Goal: Transaction & Acquisition: Purchase product/service

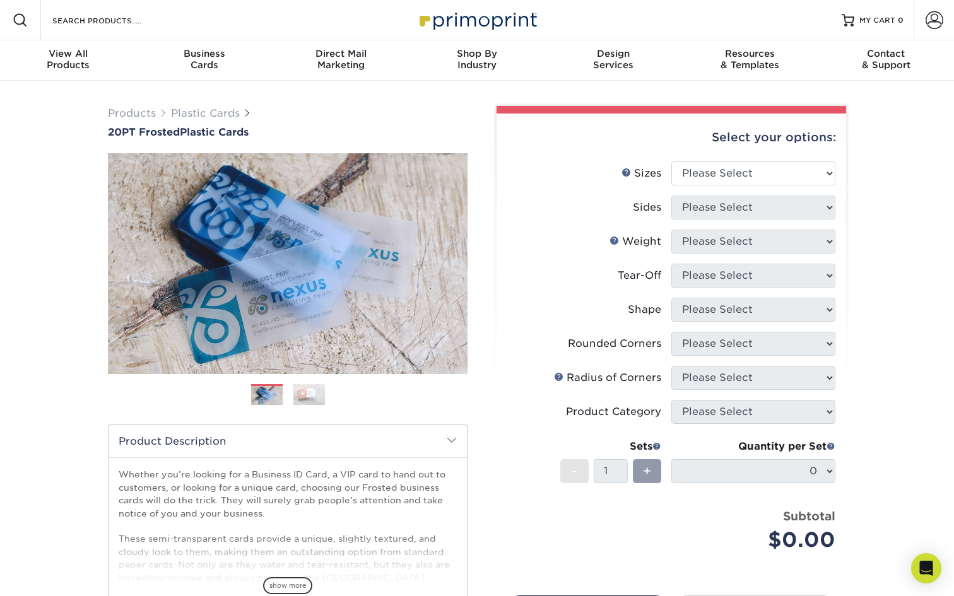
click at [486, 344] on div "Select your options: Sizes Help Sizes Please Select 2" x 3.5" 2" x 8" Yes" at bounding box center [666, 412] width 379 height 613
click at [786, 170] on select "Please Select 2" x 3.5" 2" x 8" 2.12" x 3.375" 2.5" x 2.5" 4.25" x 6"" at bounding box center [753, 174] width 164 height 24
select select "2.00x3.50"
click at [671, 162] on select "Please Select 2" x 3.5" 2" x 8" 2.12" x 3.375" 2.5" x 2.5" 4.25" x 6"" at bounding box center [753, 174] width 164 height 24
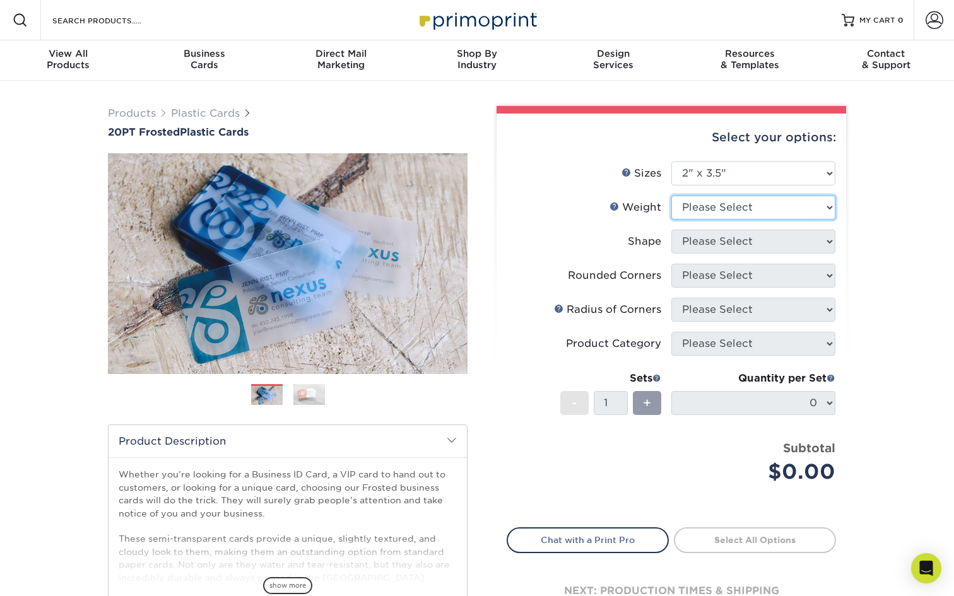
click at [769, 199] on select "Please Select 20PT Frosted Plastic 20PT Frosted Plastic" at bounding box center [753, 208] width 164 height 24
select select "20PT Frosted Plastic"
click at [671, 196] on select "Please Select 20PT Frosted Plastic 20PT Frosted Plastic" at bounding box center [753, 208] width 164 height 24
click at [0, 0] on select at bounding box center [0, 0] width 0 height 0
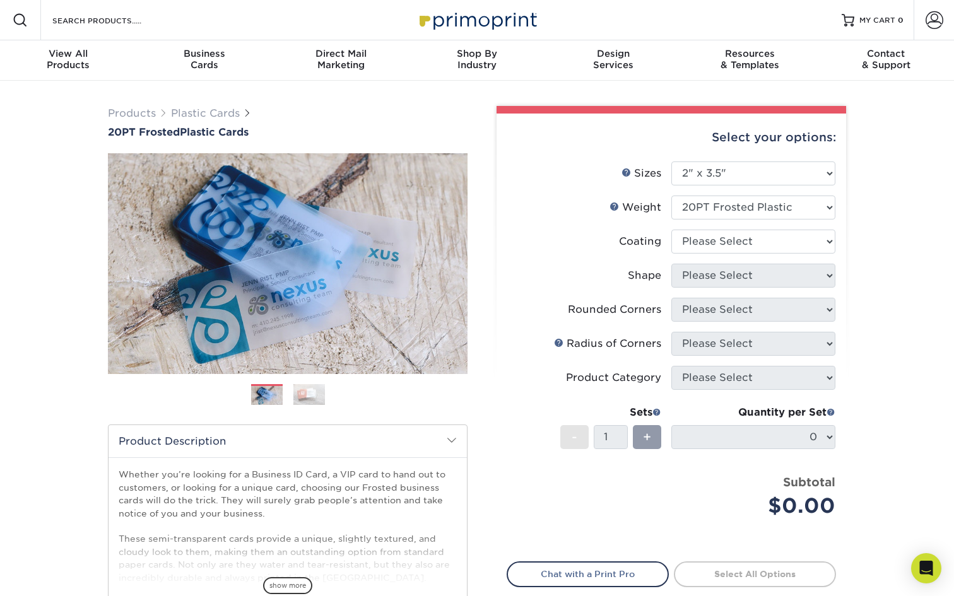
click at [779, 258] on li "Coating" at bounding box center [671, 247] width 328 height 34
click at [785, 234] on select at bounding box center [753, 242] width 164 height 24
select select "3e7618de-abca-4bda-9f97-8b9129e913d8"
click at [671, 230] on select at bounding box center [753, 242] width 164 height 24
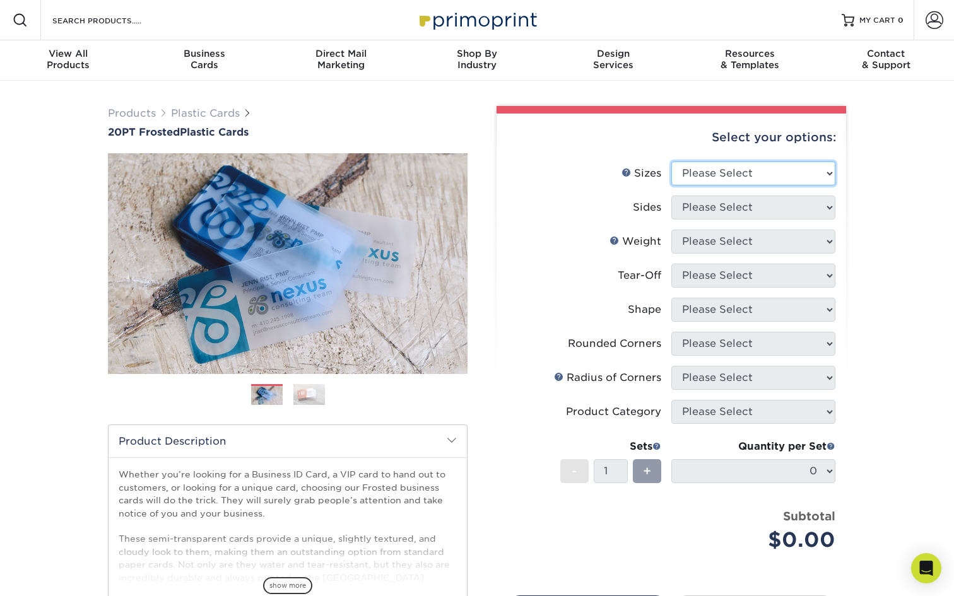
click at [709, 169] on select "Please Select 2" x 3.5" 2" x 8" 2.12" x 3.375" 2.5" x 2.5" 4.25" x 6"" at bounding box center [753, 174] width 164 height 24
select select "2.00x3.50"
click at [671, 162] on select "Please Select 2" x 3.5" 2" x 8" 2.12" x 3.375" 2.5" x 2.5" 4.25" x 6"" at bounding box center [753, 174] width 164 height 24
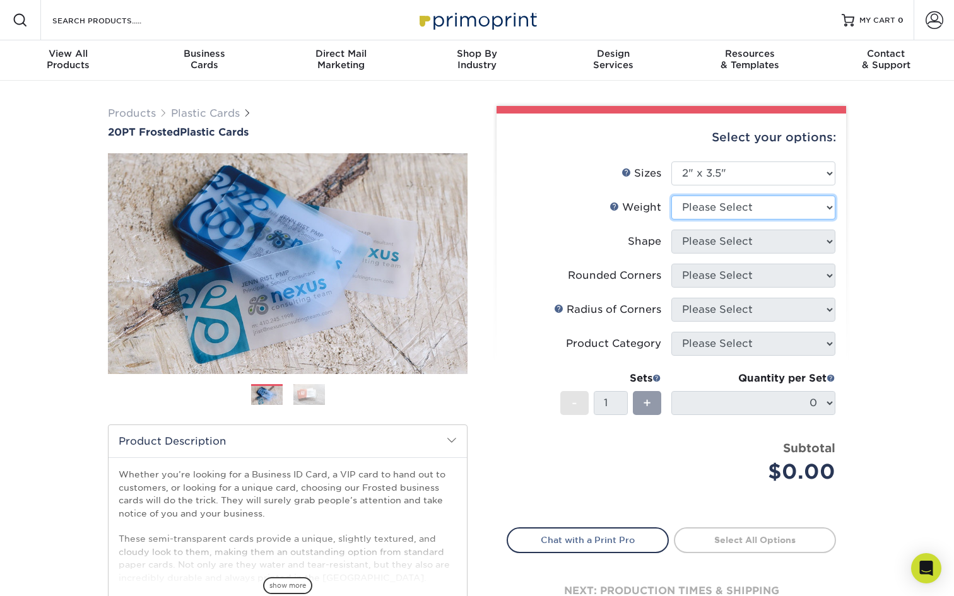
click at [706, 211] on select "Please Select 20PT Frosted Plastic 20PT Frosted Plastic" at bounding box center [753, 208] width 164 height 24
select select "20PT Frosted Plastic"
click at [671, 196] on select "Please Select 20PT Frosted Plastic 20PT Frosted Plastic" at bounding box center [753, 208] width 164 height 24
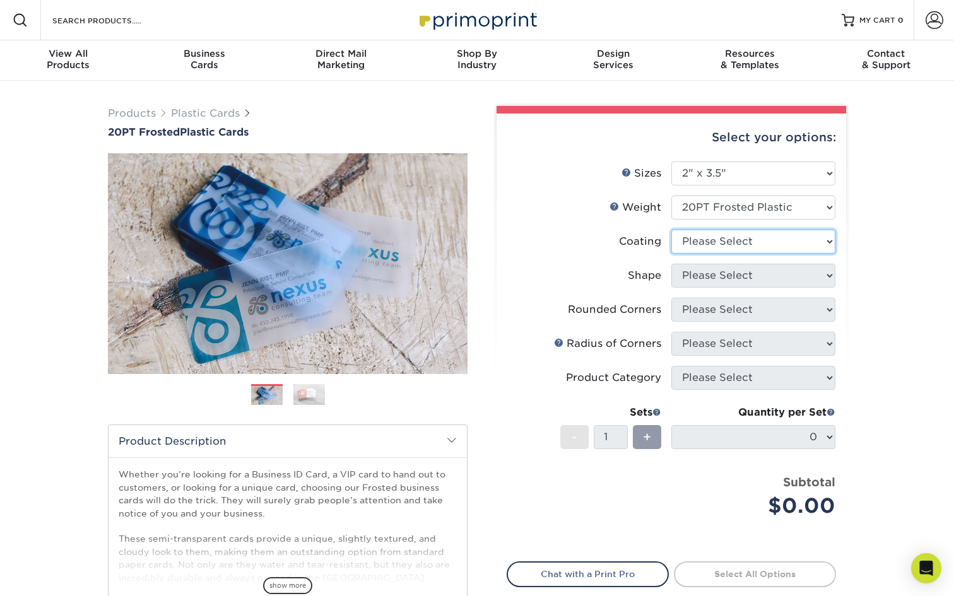
click at [702, 248] on select at bounding box center [753, 242] width 164 height 24
select select "3e7618de-abca-4bda-9f97-8b9129e913d8"
click at [671, 230] on select at bounding box center [753, 242] width 164 height 24
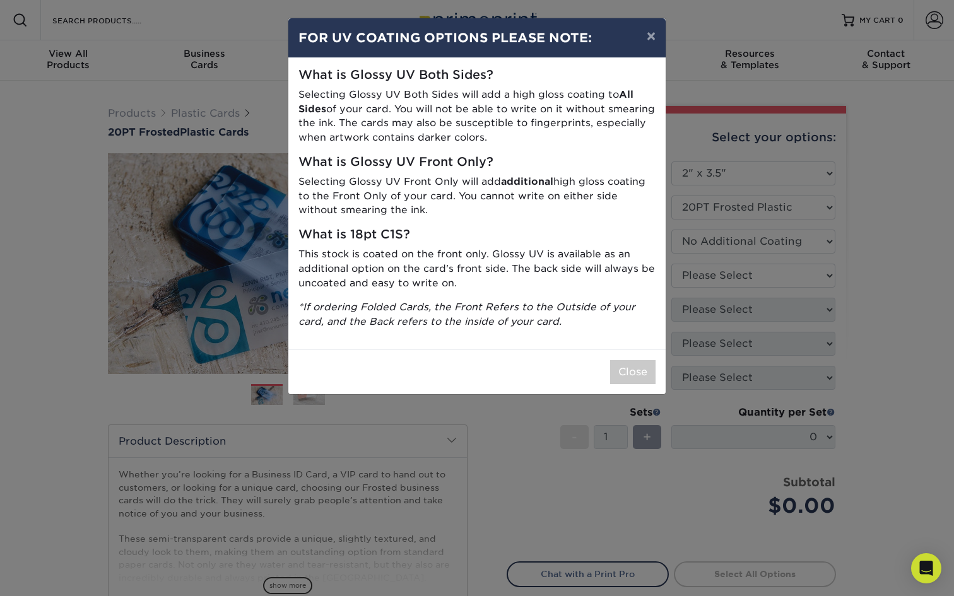
click at [578, 328] on p "*If ordering Folded Cards, the Front Refers to the Outside of your card, and th…" at bounding box center [476, 314] width 357 height 29
click at [631, 376] on button "Close" at bounding box center [632, 372] width 45 height 24
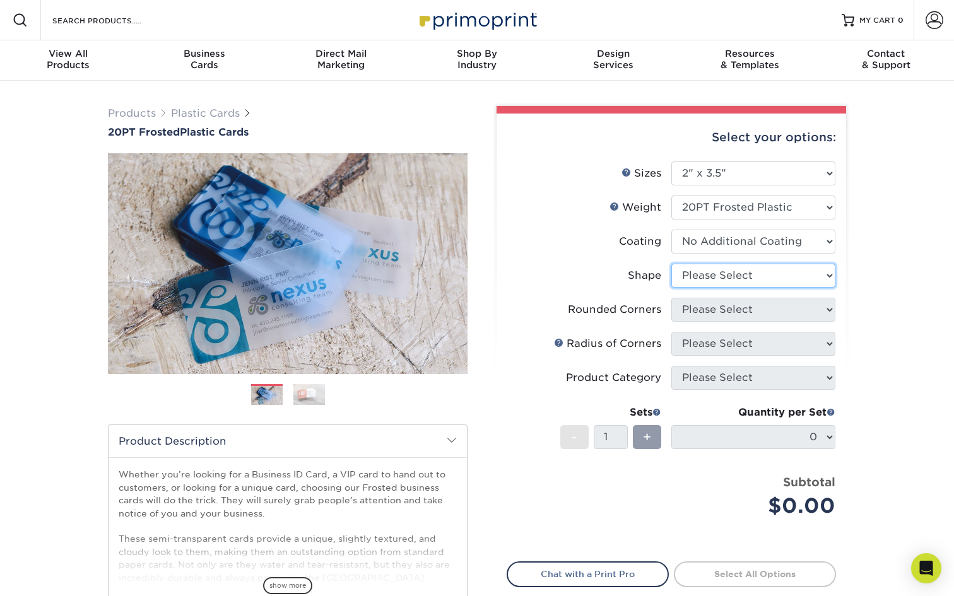
click at [722, 276] on select "Please Select Oval Standard" at bounding box center [753, 276] width 164 height 24
click at [671, 264] on select "Please Select Oval Standard" at bounding box center [753, 276] width 164 height 24
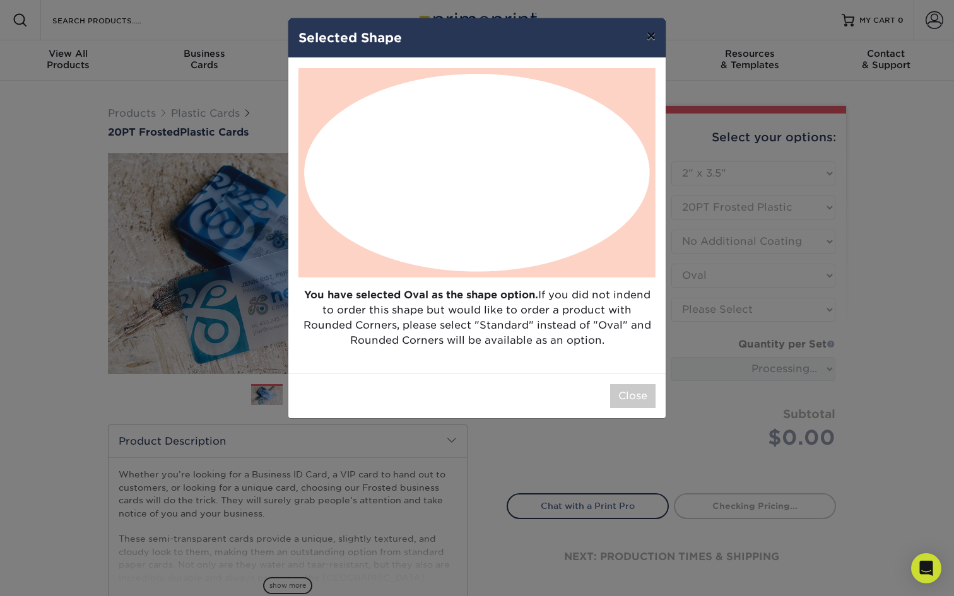
click at [645, 35] on button "×" at bounding box center [651, 35] width 29 height 35
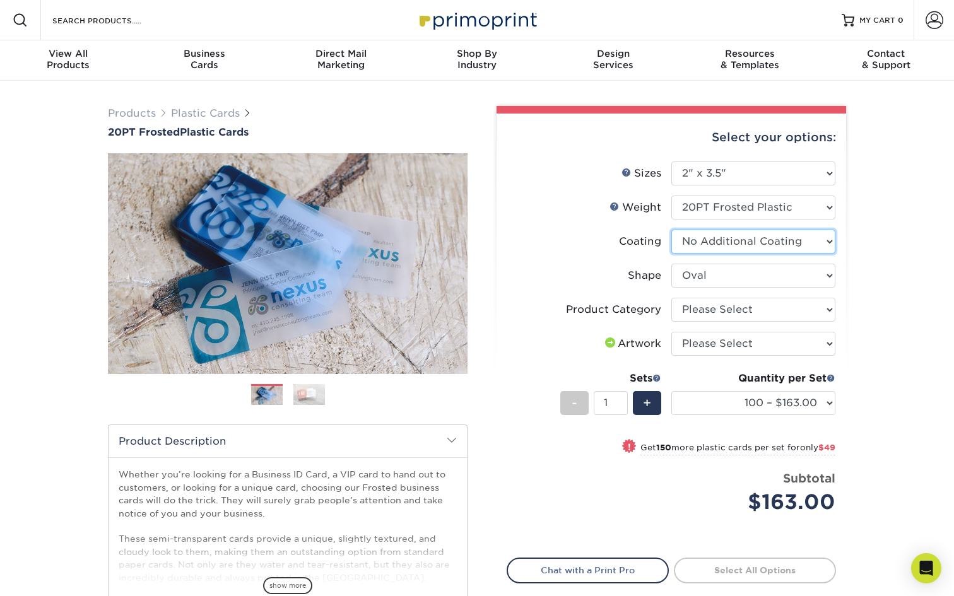
click at [758, 239] on select at bounding box center [753, 242] width 164 height 24
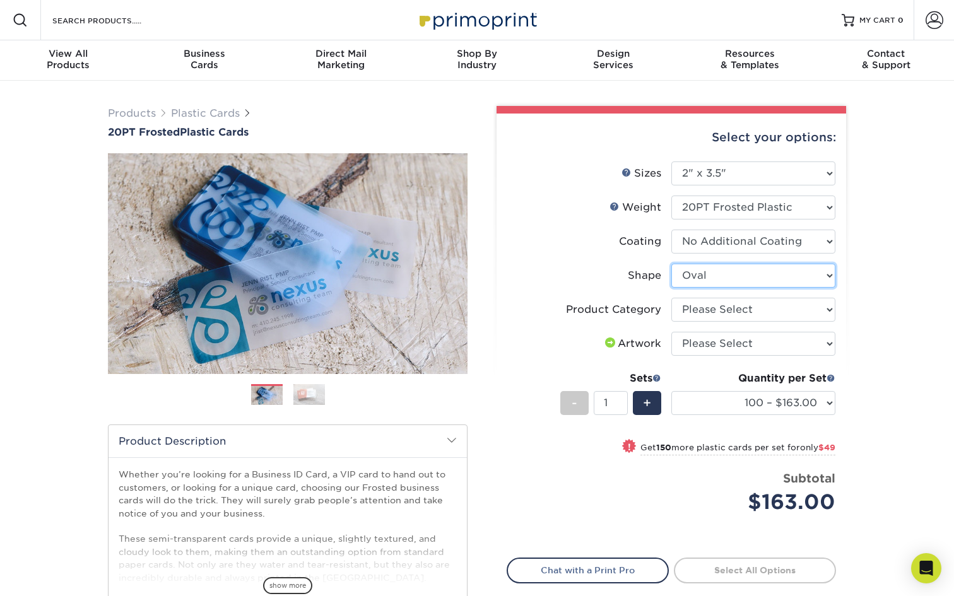
click at [777, 264] on select "Please Select Oval Standard" at bounding box center [753, 276] width 164 height 24
select select "standard"
click at [671, 264] on select "Please Select Oval Standard" at bounding box center [753, 276] width 164 height 24
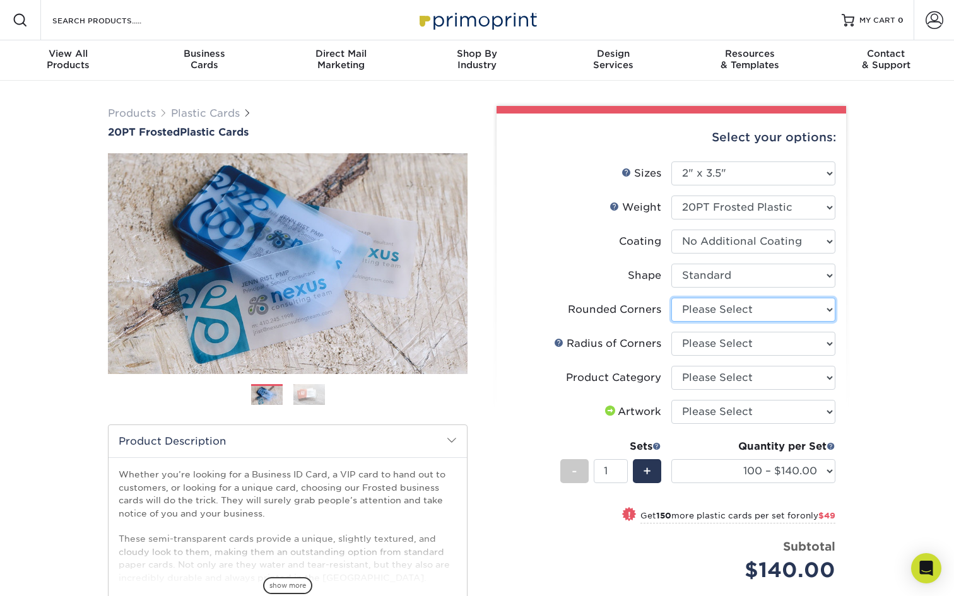
click at [724, 309] on select "Please Select Yes - Round 4 Corners" at bounding box center [753, 310] width 164 height 24
select select "7672df9e-0e0a-464d-8e1f-920c575e4da3"
click at [671, 298] on select "Please Select Yes - Round 4 Corners" at bounding box center [753, 310] width 164 height 24
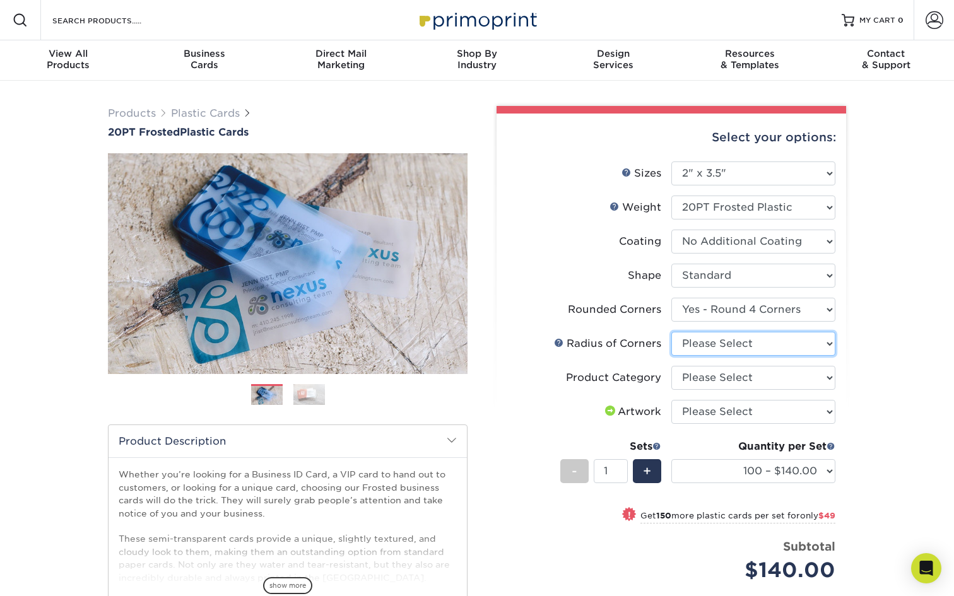
click at [724, 344] on select "Please Select Rounded 1/8" Rounded 1/4"" at bounding box center [753, 344] width 164 height 24
select select "589680c7-ee9a-431b-9d12-d7aeb1386a97"
click at [671, 332] on select "Please Select Rounded 1/8" Rounded 1/4"" at bounding box center [753, 344] width 164 height 24
click at [734, 380] on select "Please Select Business Cards" at bounding box center [753, 378] width 164 height 24
select select "3b5148f1-0588-4f88-a218-97bcfdce65c1"
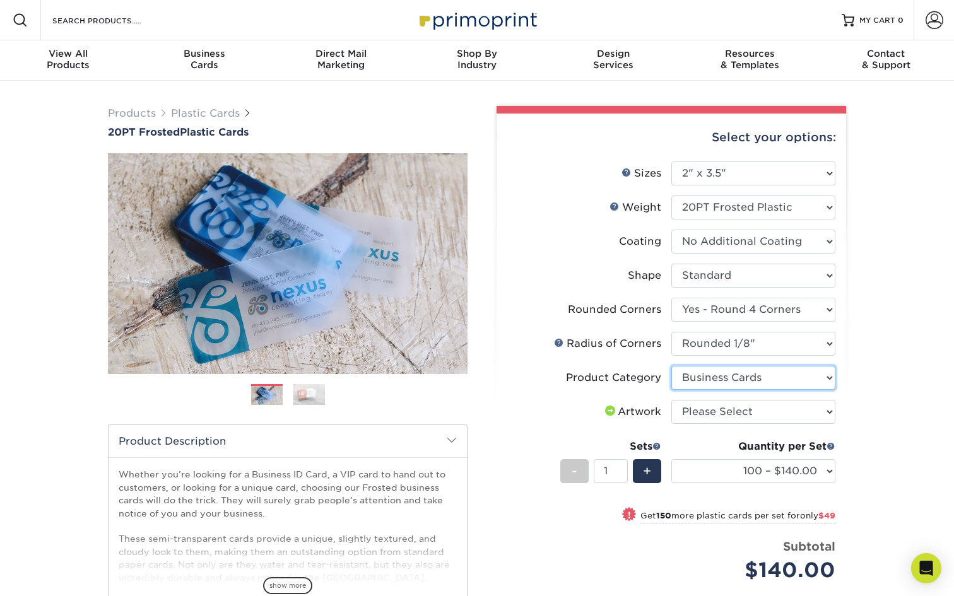
click at [671, 366] on select "Please Select Business Cards" at bounding box center [753, 378] width 164 height 24
click at [732, 415] on select "Please Select I will upload files I need a design - $100" at bounding box center [753, 412] width 164 height 24
select select "upload"
click at [671, 400] on select "Please Select I will upload files I need a design - $100" at bounding box center [753, 412] width 164 height 24
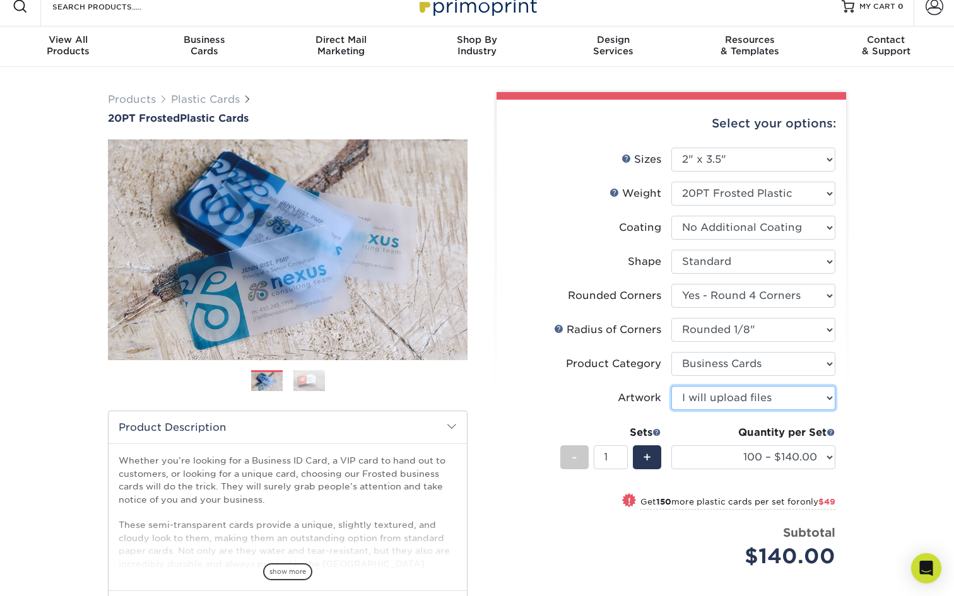
scroll to position [16, 0]
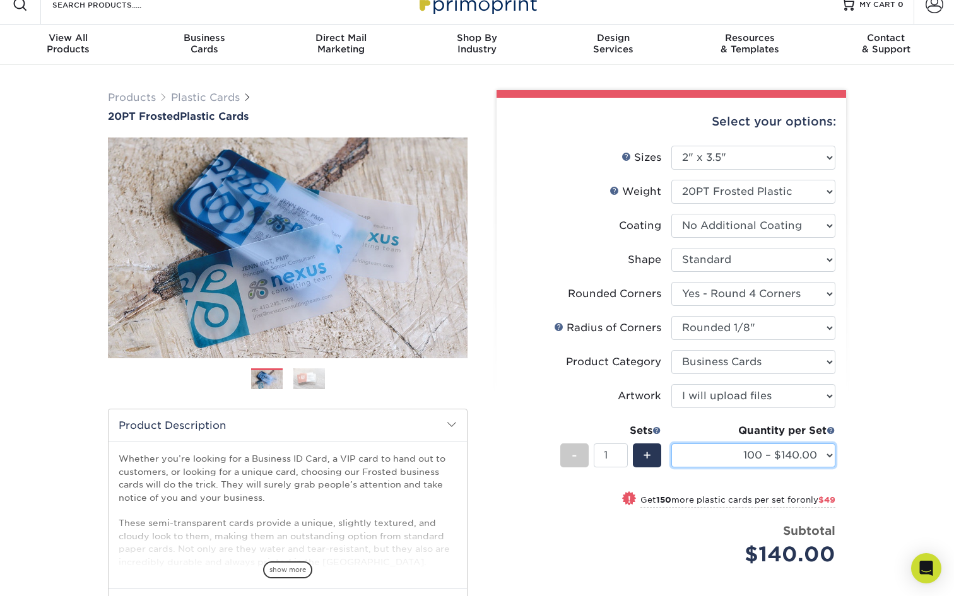
click at [732, 450] on select "100 – $140.00 250 – $189.00 500 – $243.00 1000 – $272.00 2500 – $657.00 5000 – …" at bounding box center [753, 455] width 164 height 24
select select "250 – $189.00"
click at [671, 443] on select "100 – $140.00 250 – $189.00 500 – $243.00 1000 – $272.00 2500 – $657.00 5000 – …" at bounding box center [753, 455] width 164 height 24
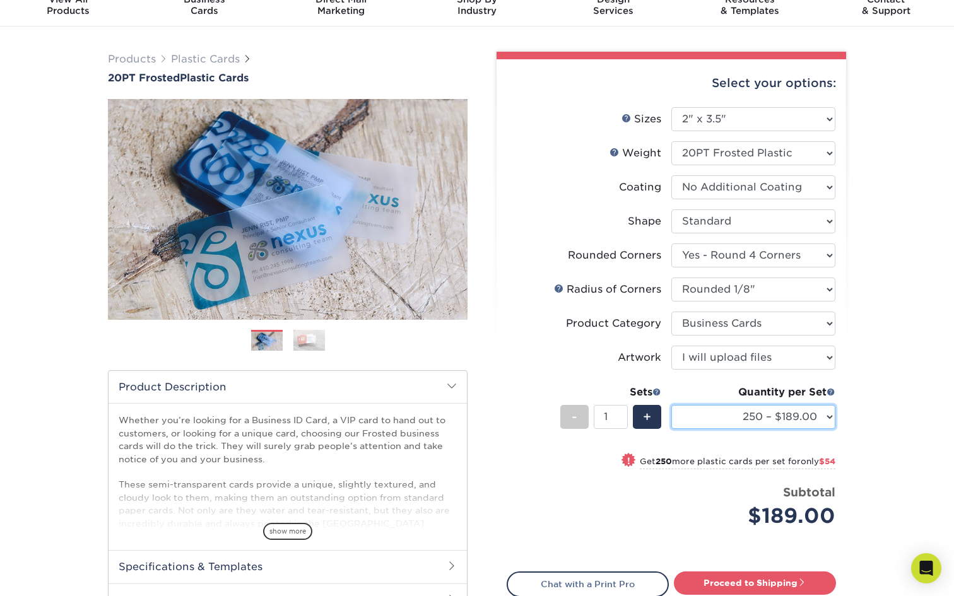
scroll to position [58, 0]
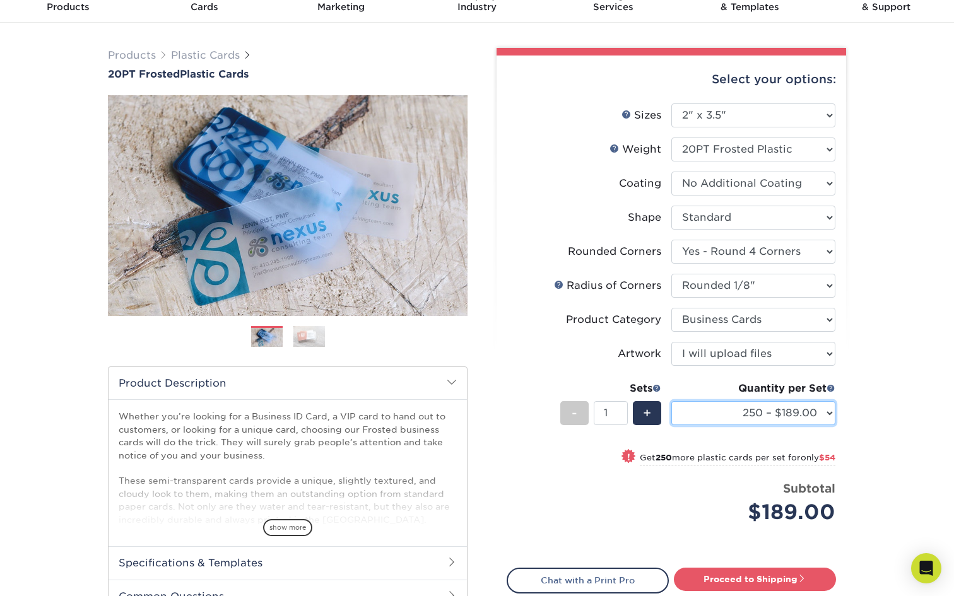
click at [745, 423] on select "100 – $140.00 250 – $189.00 500 – $243.00 1000 – $272.00 2500 – $657.00 5000 – …" at bounding box center [753, 413] width 164 height 24
